Goal: Task Accomplishment & Management: Use online tool/utility

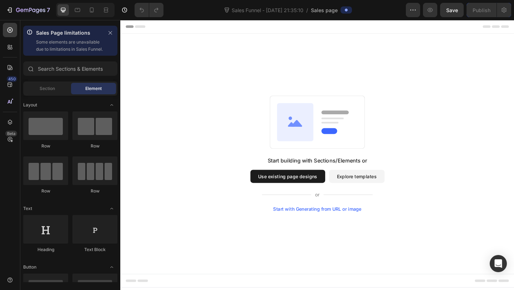
click at [374, 192] on button "Explore templates" at bounding box center [377, 190] width 60 height 14
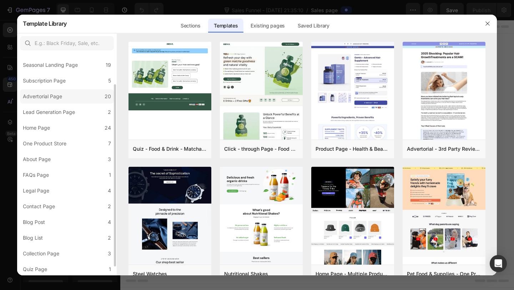
scroll to position [49, 0]
click at [65, 115] on div "Lead Generation Page" at bounding box center [49, 111] width 52 height 9
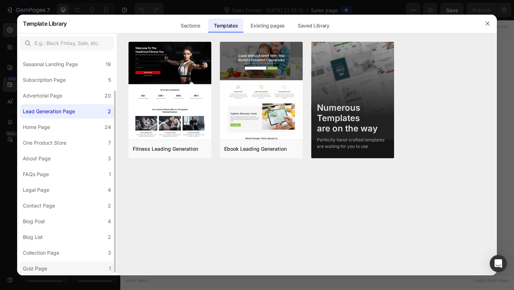
scroll to position [0, 0]
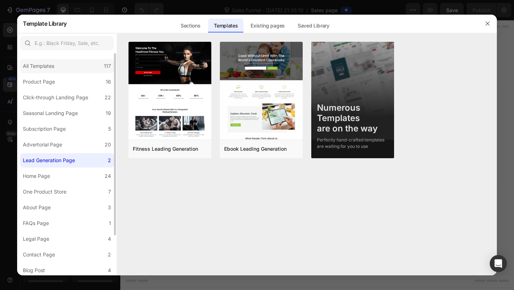
click at [71, 70] on div "All Templates 117" at bounding box center [67, 66] width 94 height 14
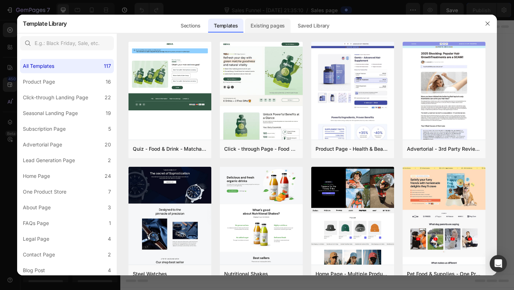
click at [270, 27] on div "Existing pages" at bounding box center [268, 26] width 46 height 14
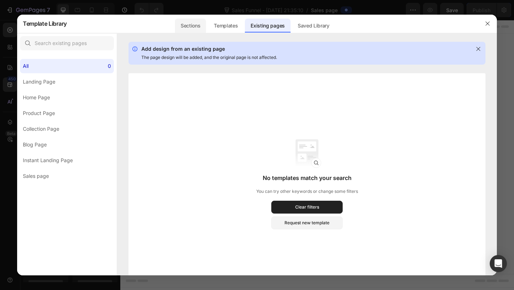
click at [188, 26] on div "Sections" at bounding box center [190, 26] width 31 height 14
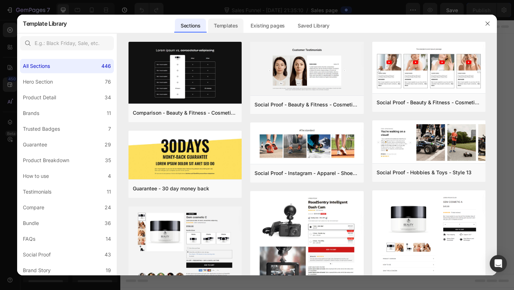
click at [234, 25] on div "Templates" at bounding box center [225, 26] width 35 height 14
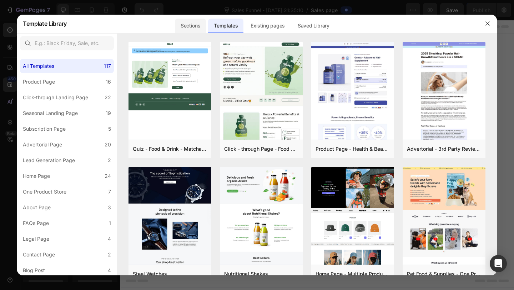
click at [194, 25] on div "Sections" at bounding box center [190, 26] width 31 height 14
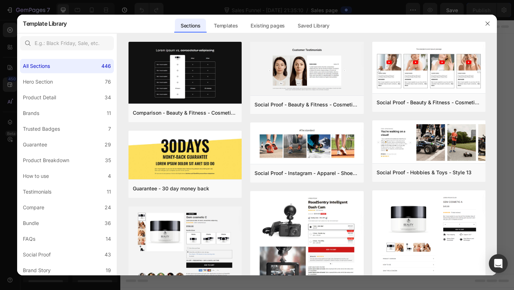
click at [502, 262] on icon "Open Intercom Messenger" at bounding box center [498, 263] width 8 height 9
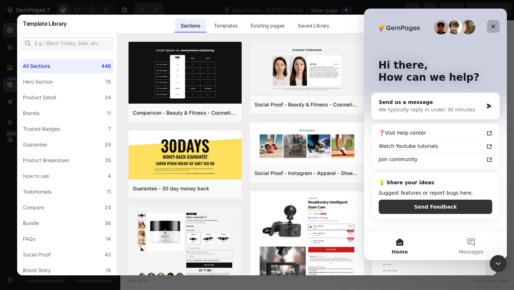
click at [492, 26] on icon "Close" at bounding box center [494, 27] width 6 height 6
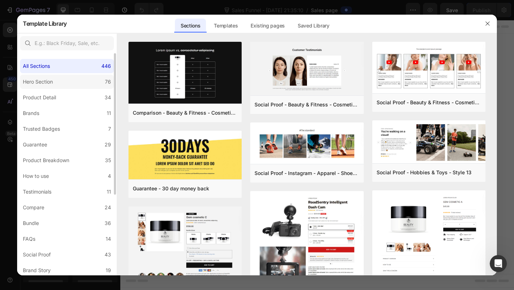
click at [89, 85] on label "Hero Section 76" at bounding box center [67, 82] width 94 height 14
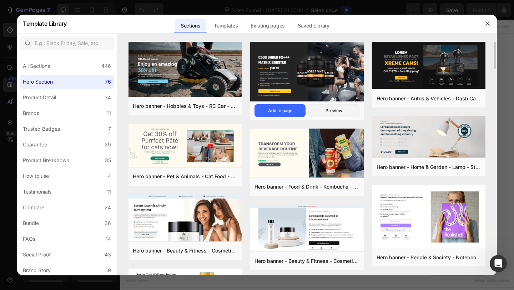
click at [314, 75] on img at bounding box center [306, 71] width 113 height 61
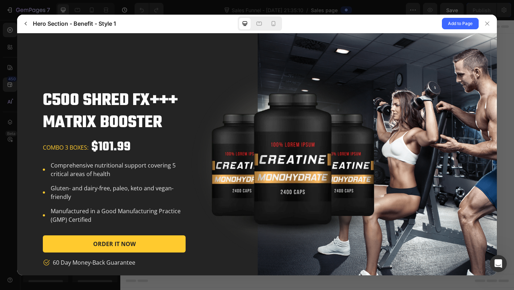
scroll to position [18, 0]
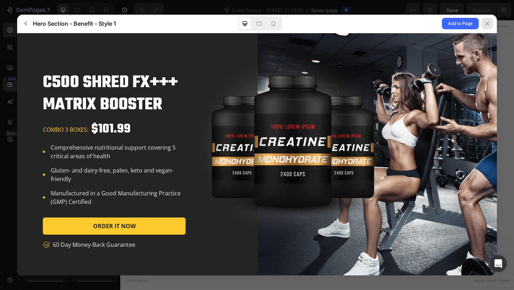
click at [487, 23] on icon at bounding box center [487, 23] width 4 height 4
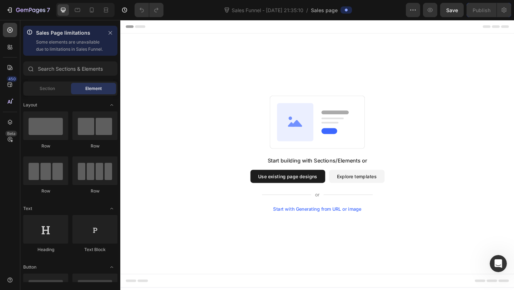
click at [317, 225] on div "Start with Generating from URL or image" at bounding box center [335, 226] width 96 height 6
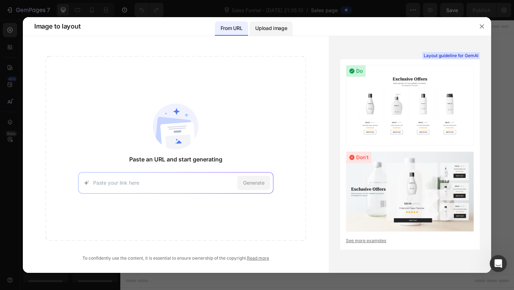
click at [267, 27] on p "Upload image" at bounding box center [271, 28] width 32 height 9
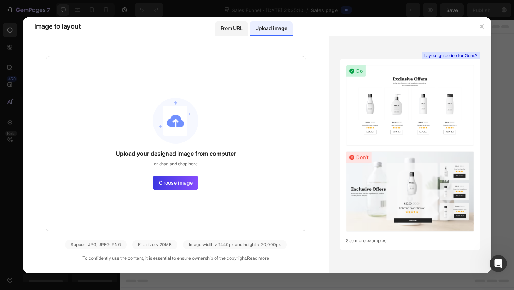
click at [226, 34] on div "From URL" at bounding box center [231, 28] width 33 height 14
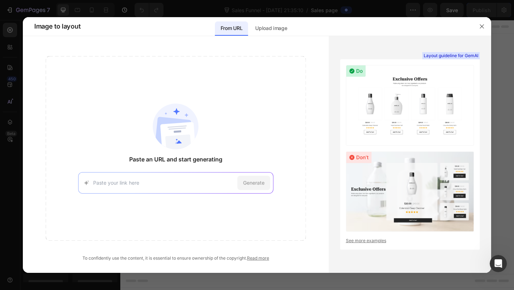
click at [474, 30] on div at bounding box center [482, 26] width 19 height 19
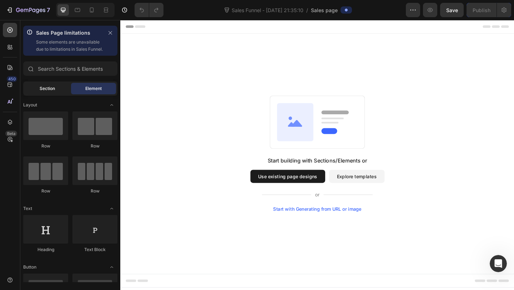
click at [29, 93] on div "Section" at bounding box center [47, 88] width 45 height 11
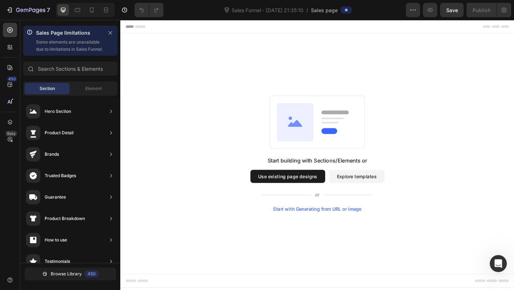
click at [82, 89] on div "Section Element" at bounding box center [70, 88] width 94 height 14
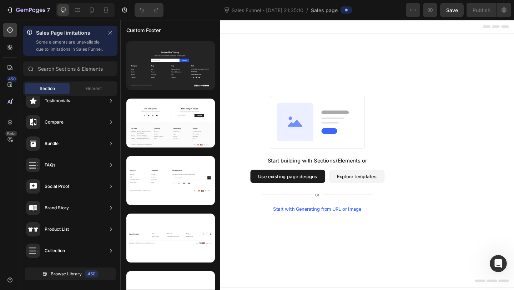
scroll to position [0, 0]
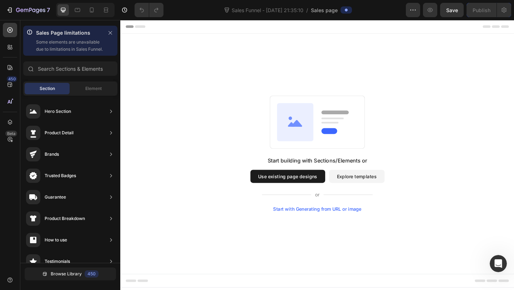
click at [361, 191] on button "Explore templates" at bounding box center [377, 190] width 60 height 14
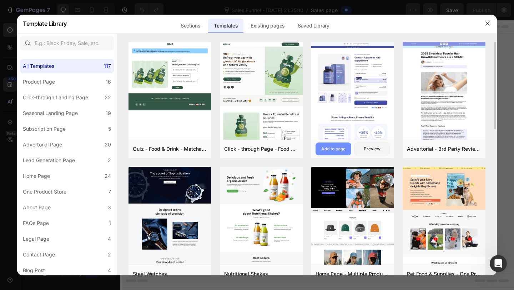
click at [339, 149] on div "Add to page" at bounding box center [333, 149] width 24 height 6
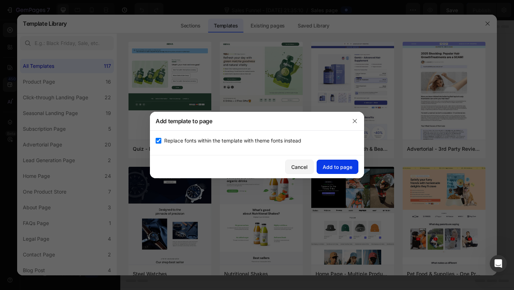
click at [340, 166] on div "Add to page" at bounding box center [338, 166] width 30 height 7
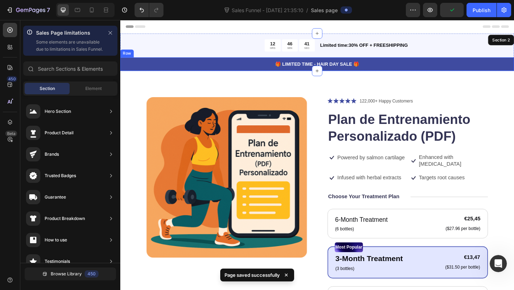
click at [246, 81] on div "Product Images Icon Icon Icon Icon Icon Icon List 122,000+ Happy Customers Text…" at bounding box center [334, 291] width 428 height 433
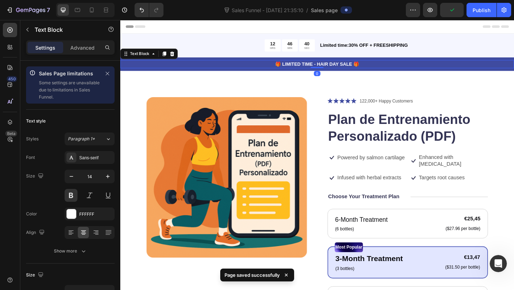
click at [253, 67] on p "🎁 LIMITED TIME - HAIR DAY SALE 🎁" at bounding box center [334, 67] width 427 height 7
click at [283, 64] on div "🎁 LIMITED TIME - HAIR DAY SALE 🎁" at bounding box center [334, 68] width 428 height 9
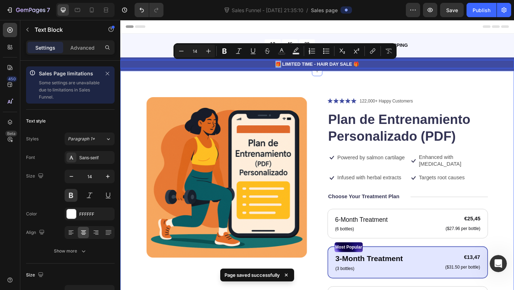
click at [279, 84] on div "Product Images Icon Icon Icon Icon Icon Icon List 122,000+ Happy Customers Text…" at bounding box center [334, 291] width 428 height 433
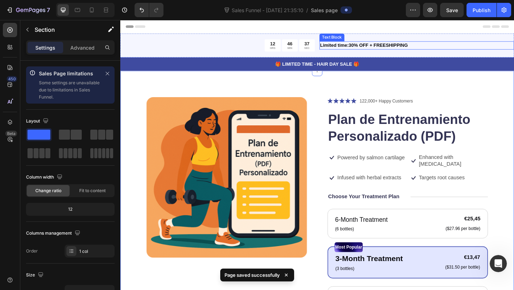
click at [344, 49] on p "Limited time:30% OFF + FREESHIPPING" at bounding box center [443, 47] width 210 height 7
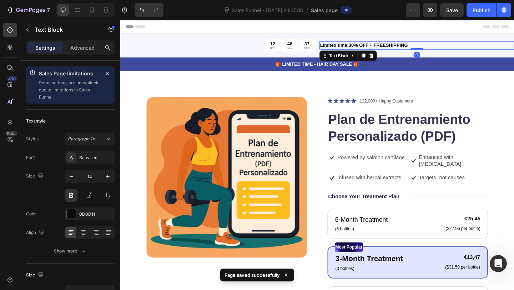
click at [352, 46] on p "Limited time:30% OFF + FREESHIPPING" at bounding box center [443, 47] width 210 height 7
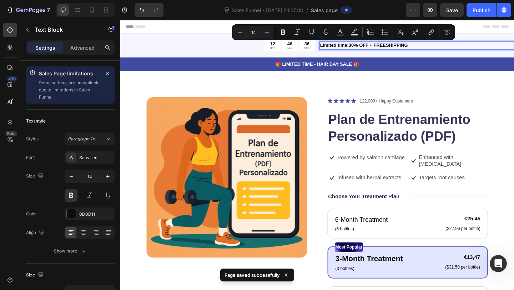
click at [366, 47] on p "Limited time:30% OFF + FREESHIPPING" at bounding box center [443, 47] width 210 height 7
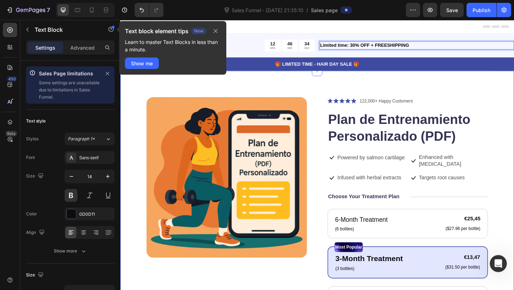
click at [339, 80] on div "Product Images Icon Icon Icon Icon Icon Icon List 122,000+ Happy Customers Text…" at bounding box center [334, 291] width 428 height 433
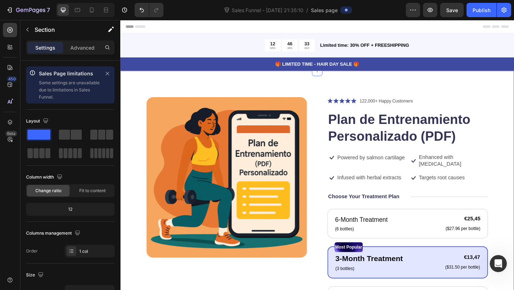
click at [297, 101] on div "Product Images Icon Icon Icon Icon Icon Icon List 122,000+ Happy Customers Text…" at bounding box center [334, 291] width 428 height 433
click at [279, 91] on div "Product Images Icon Icon Icon Icon Icon Icon List 122,000+ Happy Customers Text…" at bounding box center [334, 291] width 428 height 433
click at [282, 162] on img at bounding box center [236, 191] width 175 height 175
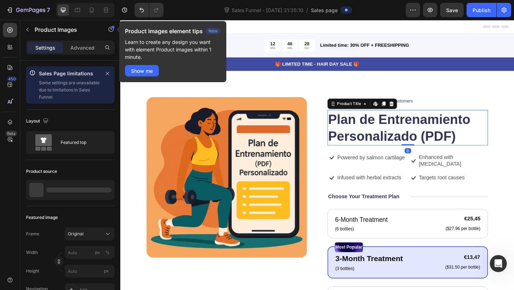
click at [386, 127] on h1 "Plan de Entrenamiento Personalizado (PDF)" at bounding box center [433, 137] width 175 height 39
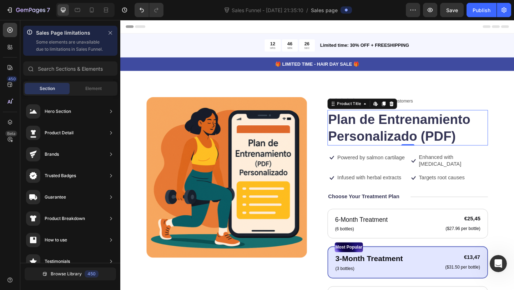
click at [249, 25] on div "Header" at bounding box center [334, 27] width 417 height 14
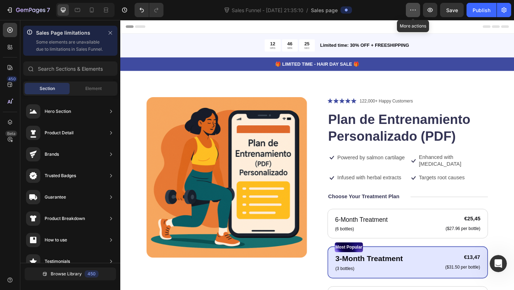
click at [411, 10] on icon "button" at bounding box center [413, 9] width 7 height 7
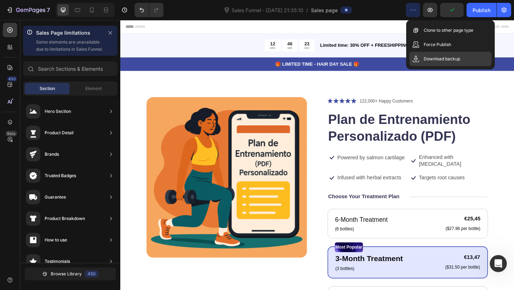
click at [427, 57] on p "Download backup" at bounding box center [442, 58] width 36 height 7
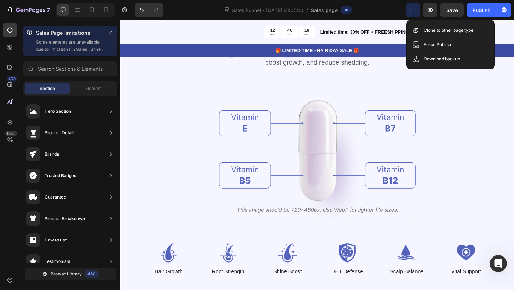
scroll to position [683, 0]
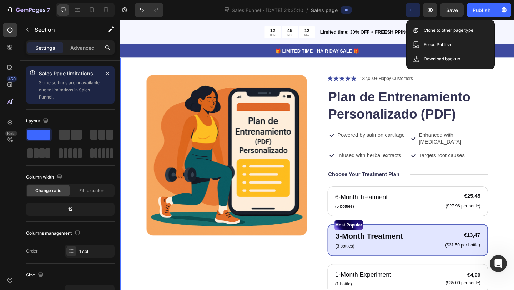
scroll to position [65, 0]
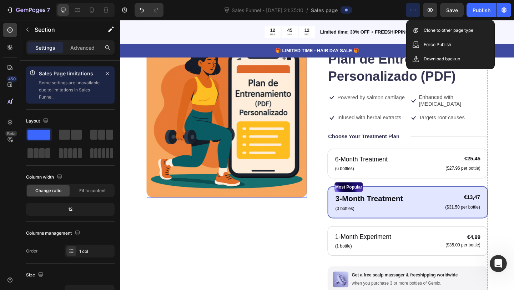
click at [297, 135] on img at bounding box center [236, 126] width 175 height 175
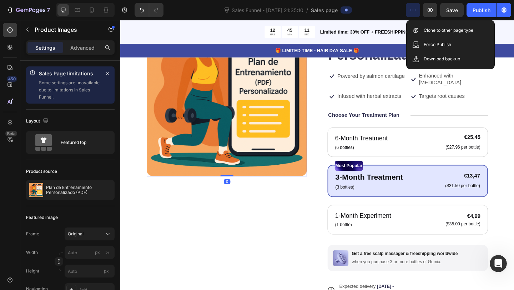
scroll to position [92, 0]
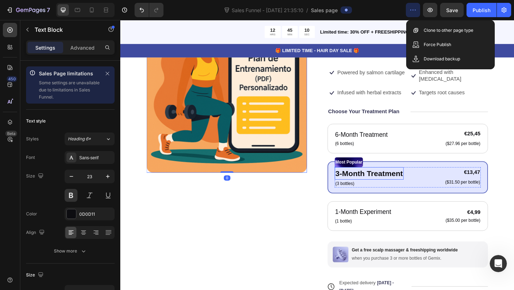
click at [407, 188] on p "3-Month Treatment" at bounding box center [391, 187] width 74 height 12
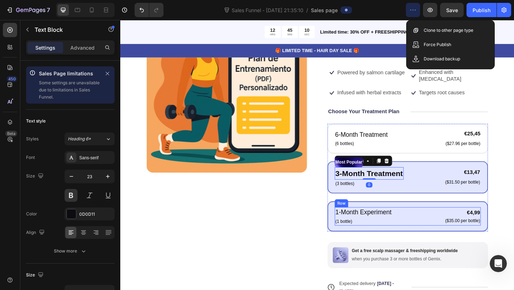
click at [445, 229] on div "1-Month Experiment Text Block (1 bottle) Text Block €4,99 Product Price Product…" at bounding box center [433, 234] width 159 height 20
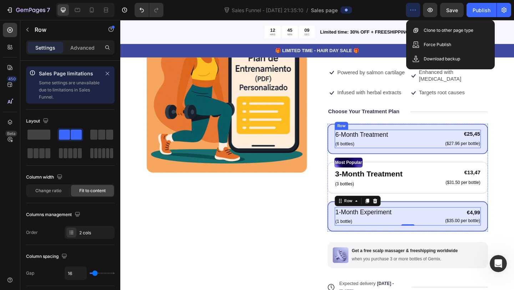
click at [439, 152] on div "6-Month Treatment Text Block (6 bottles) Text Block €25,45 Product Price Produc…" at bounding box center [433, 149] width 159 height 20
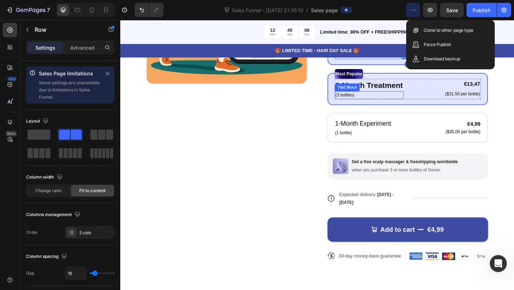
scroll to position [207, 0]
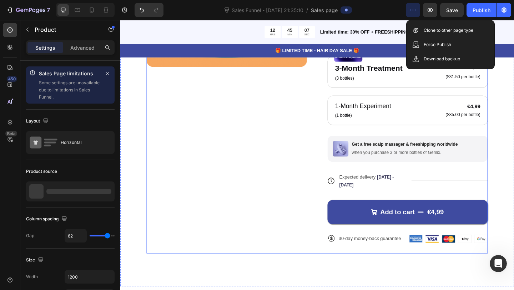
click at [278, 140] on div "Product Images" at bounding box center [236, 84] width 175 height 377
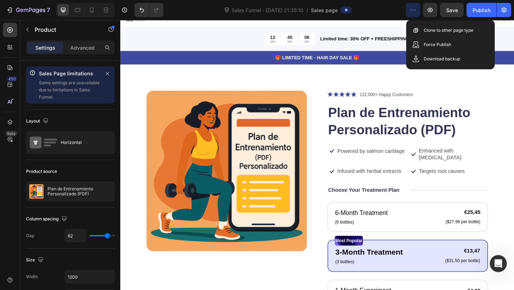
scroll to position [0, 0]
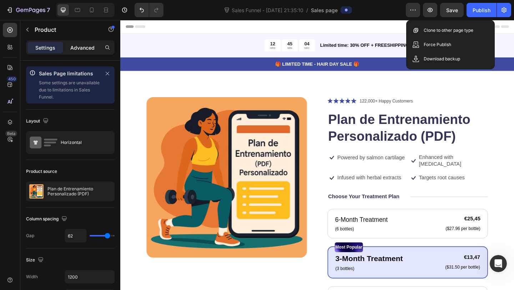
click at [79, 49] on p "Advanced" at bounding box center [82, 47] width 24 height 7
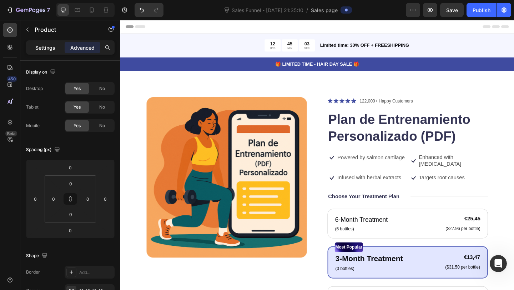
click at [40, 46] on p "Settings" at bounding box center [45, 47] width 20 height 7
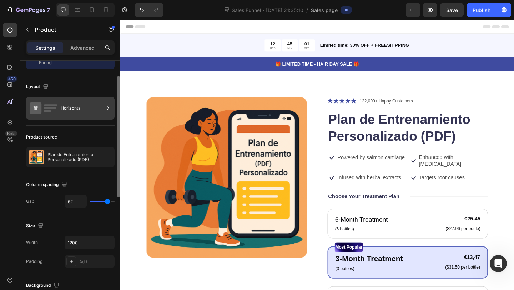
scroll to position [34, 0]
click at [54, 138] on div "Product source" at bounding box center [41, 138] width 31 height 6
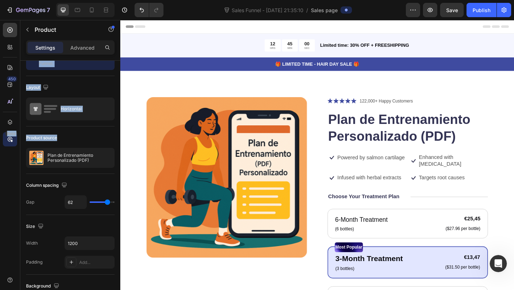
drag, startPoint x: 62, startPoint y: 138, endPoint x: 14, endPoint y: 138, distance: 47.8
click at [14, 138] on div "450 Beta Sales Page limitations Some elements are unavailable due to limitation…" at bounding box center [60, 155] width 120 height 270
click at [63, 139] on div "Product source" at bounding box center [70, 137] width 89 height 11
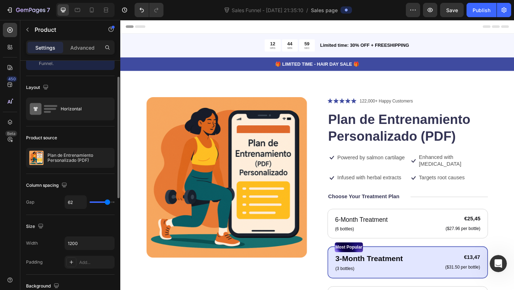
click at [52, 139] on div "Product source" at bounding box center [41, 138] width 31 height 6
click at [12, 86] on icon at bounding box center [9, 84] width 5 height 5
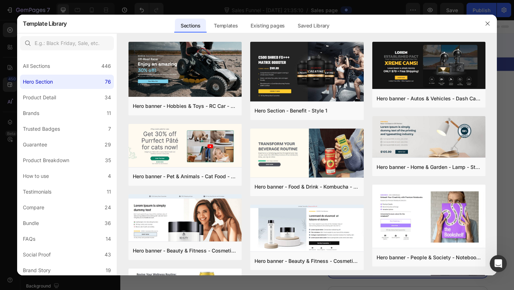
click at [80, 4] on div at bounding box center [257, 145] width 514 height 290
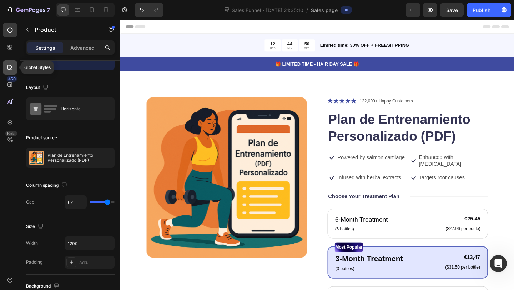
click at [9, 66] on icon at bounding box center [9, 67] width 7 height 7
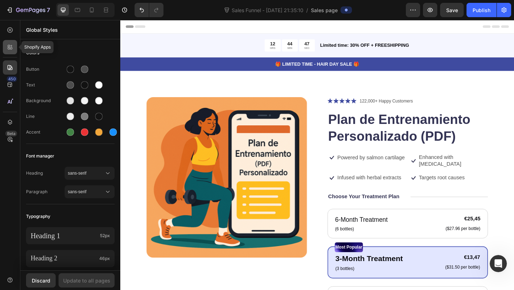
click at [9, 49] on icon at bounding box center [9, 48] width 2 height 2
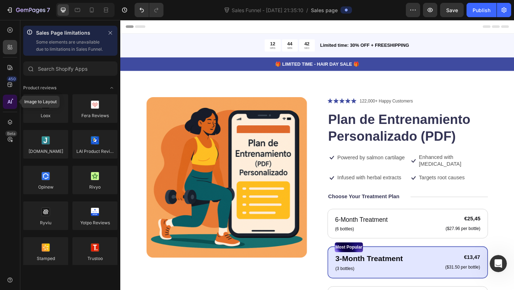
click at [11, 101] on icon at bounding box center [9, 101] width 7 height 7
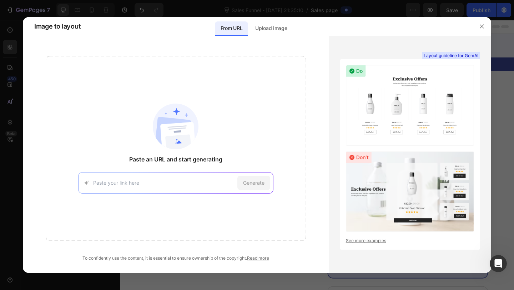
click at [118, 176] on div "Generate" at bounding box center [175, 182] width 195 height 21
click at [139, 14] on div at bounding box center [257, 145] width 514 height 290
